Goal: Navigation & Orientation: Find specific page/section

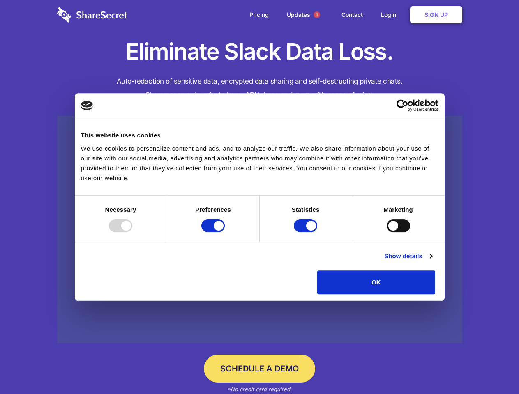
click at [132, 232] on div at bounding box center [120, 225] width 23 height 13
click at [225, 232] on input "Preferences" at bounding box center [212, 225] width 23 height 13
checkbox input "false"
click at [306, 232] on input "Statistics" at bounding box center [305, 225] width 23 height 13
checkbox input "false"
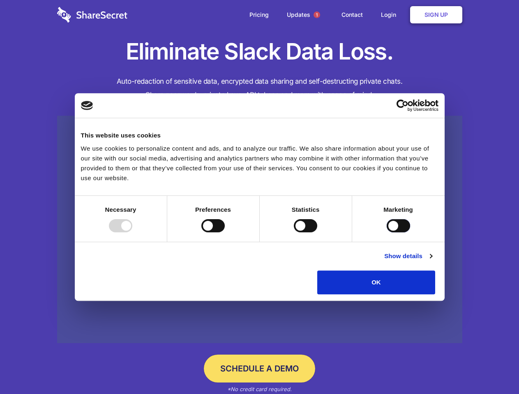
click at [386, 232] on input "Marketing" at bounding box center [397, 225] width 23 height 13
checkbox input "true"
click at [432, 261] on link "Show details" at bounding box center [408, 256] width 48 height 10
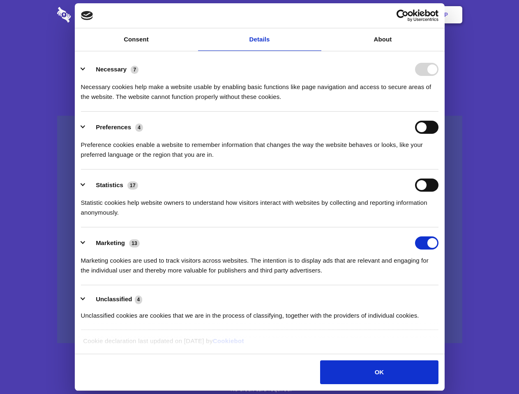
click at [438, 112] on li "Necessary 7 Necessary cookies help make a website usable by enabling basic func…" at bounding box center [259, 83] width 357 height 58
click at [316, 15] on span "1" at bounding box center [316, 14] width 7 height 7
